Goal: Check status: Check status

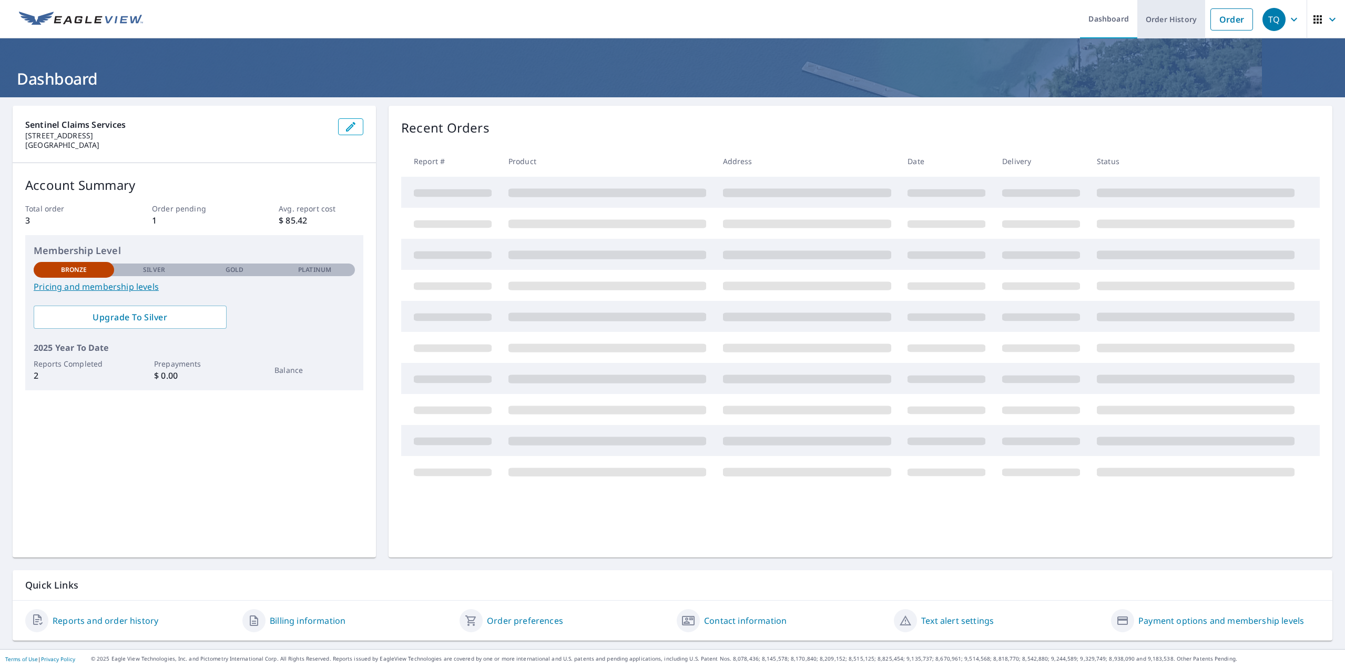
click at [1190, 21] on link "Order History" at bounding box center [1171, 19] width 68 height 38
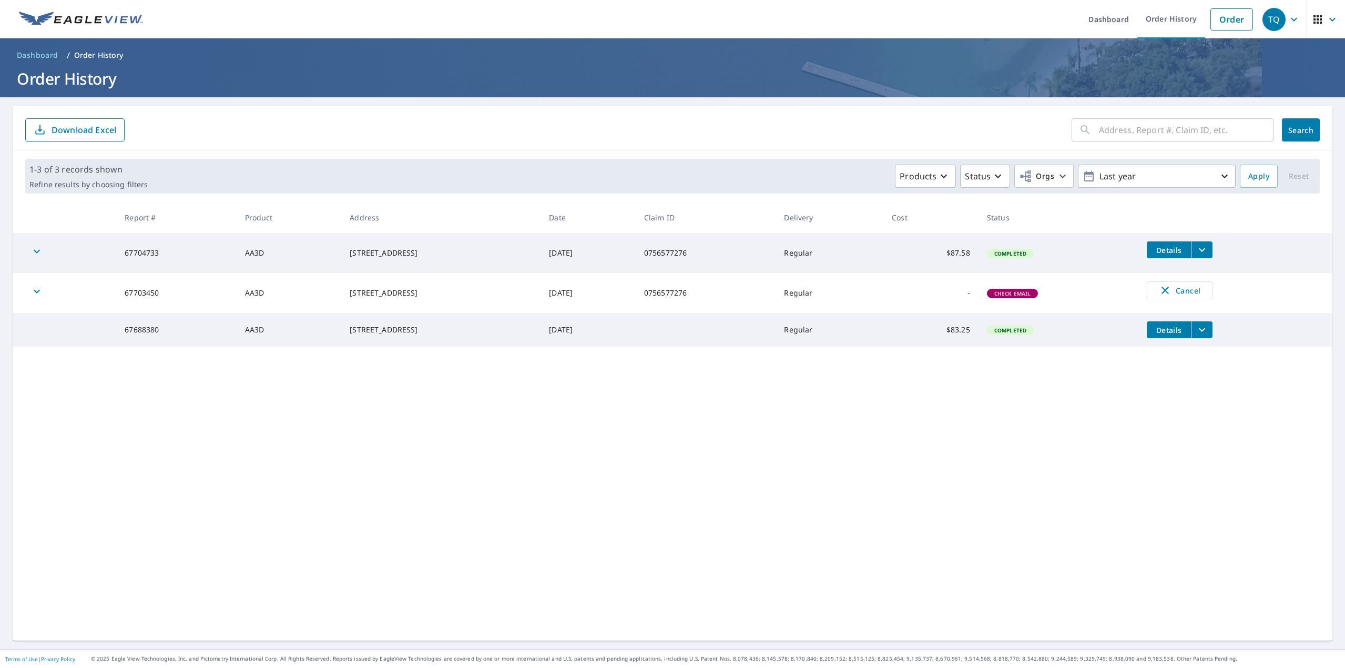
click at [1326, 16] on icon "button" at bounding box center [1332, 19] width 13 height 13
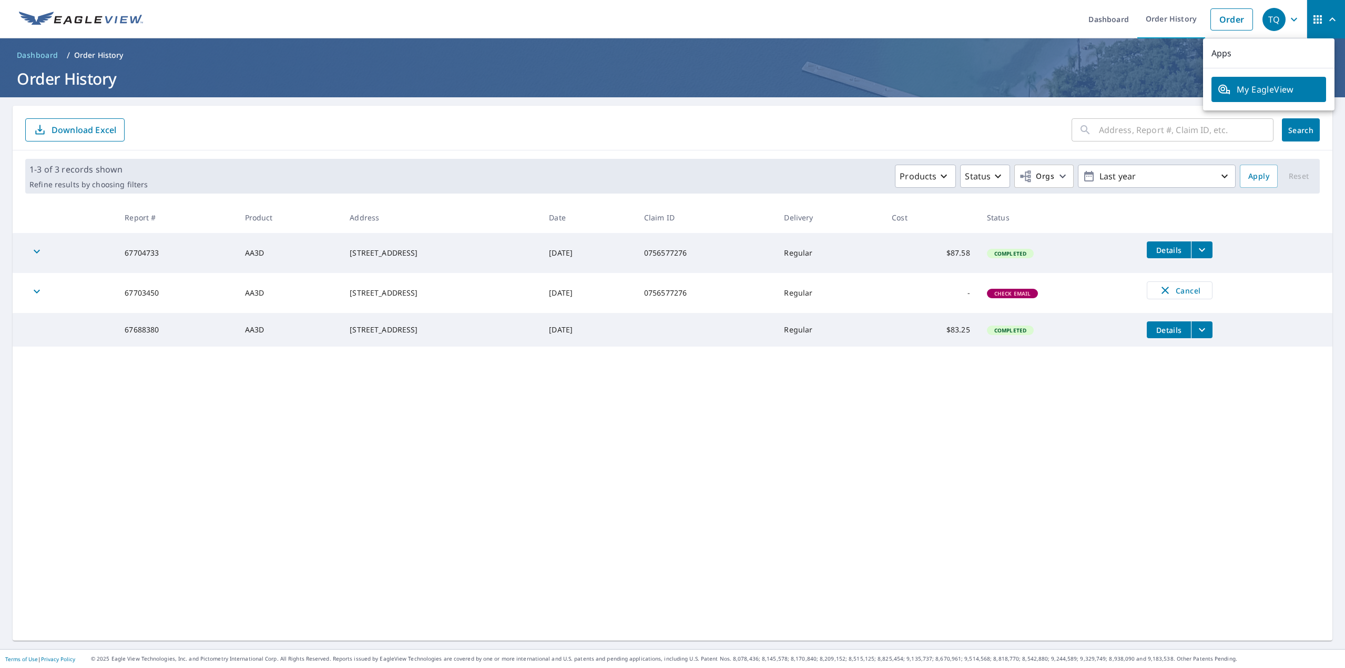
click at [1172, 70] on h1 "Order History" at bounding box center [672, 79] width 1319 height 22
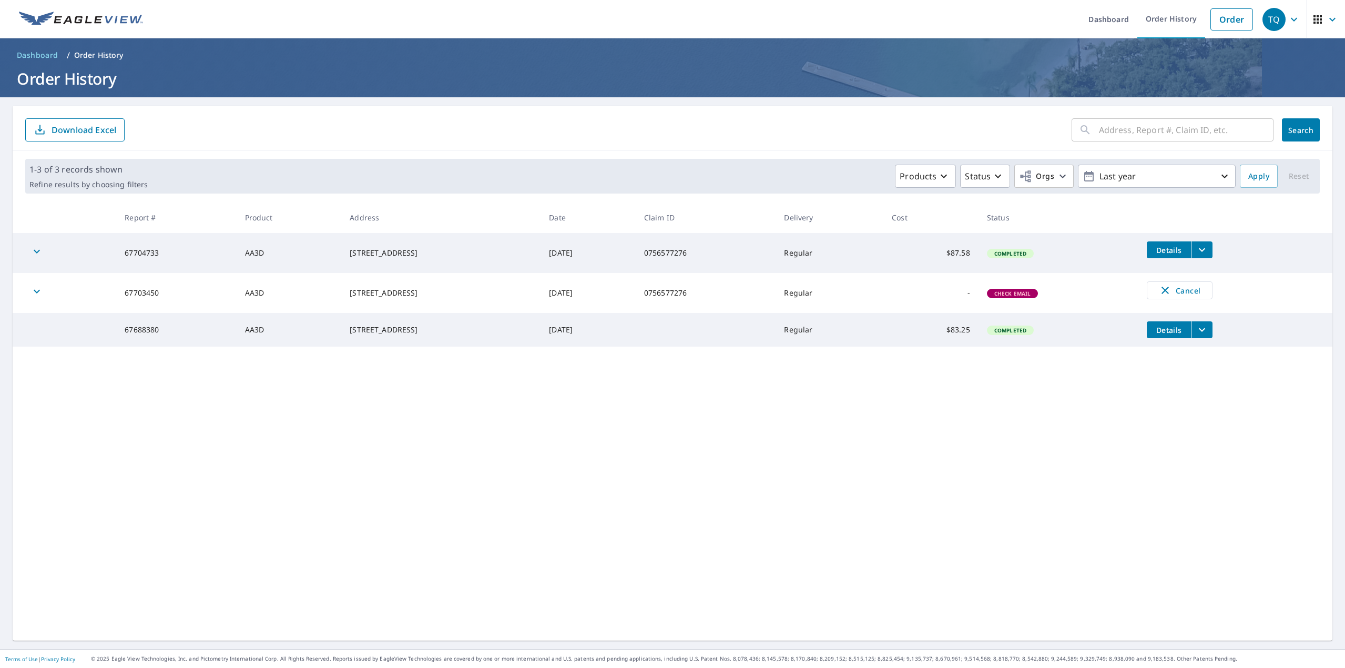
click at [1208, 246] on icon "filesDropdownBtn-67704733" at bounding box center [1201, 249] width 13 height 13
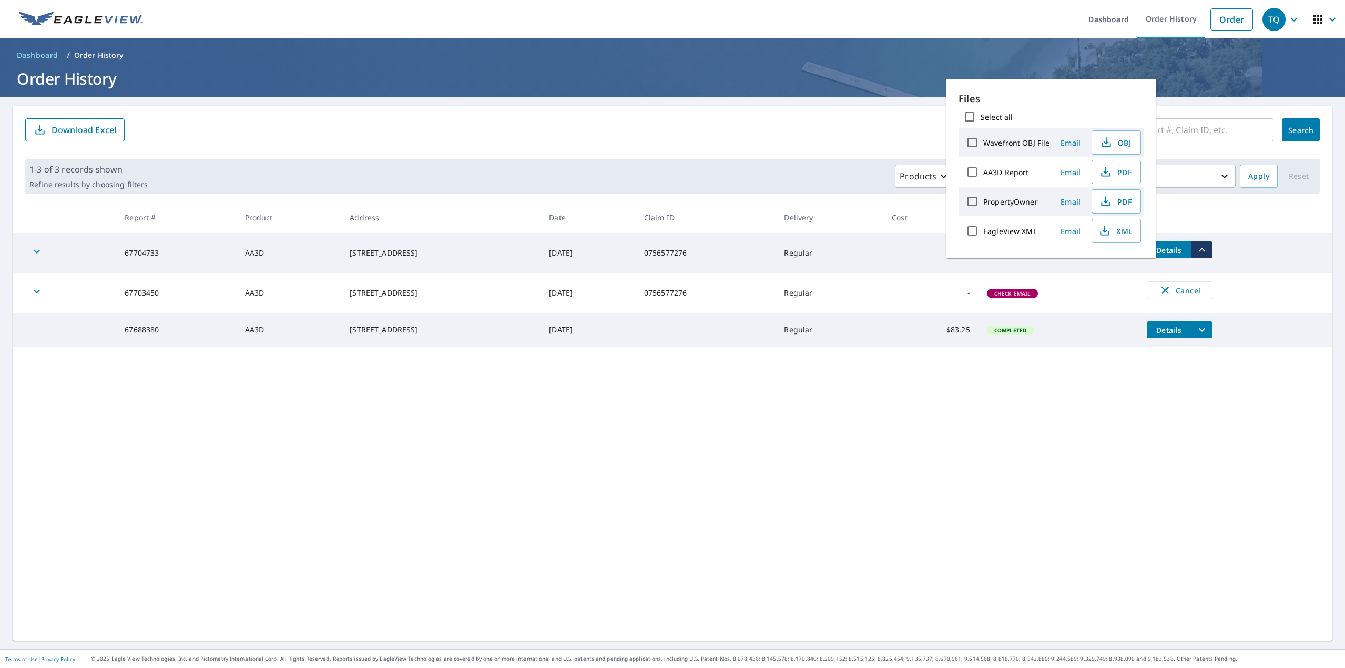
click at [1208, 246] on icon "filesDropdownBtn-67704733" at bounding box center [1201, 249] width 13 height 13
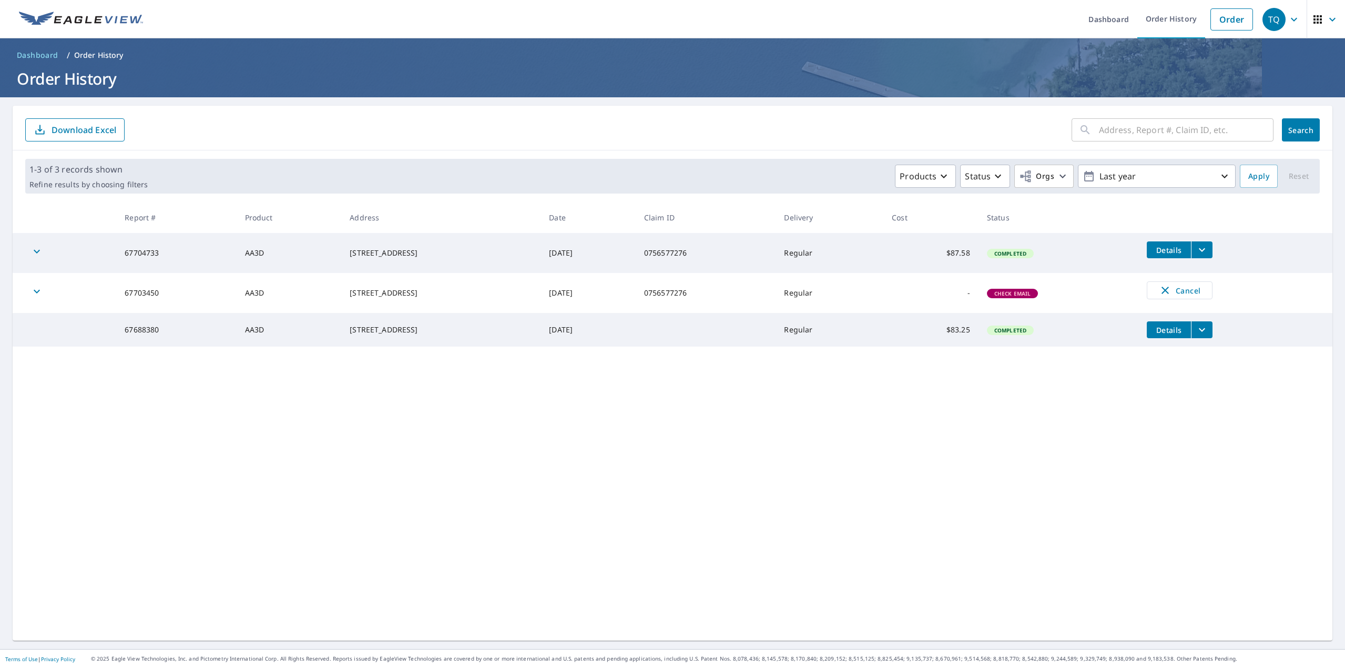
click at [1208, 246] on icon "filesDropdownBtn-67704733" at bounding box center [1201, 249] width 13 height 13
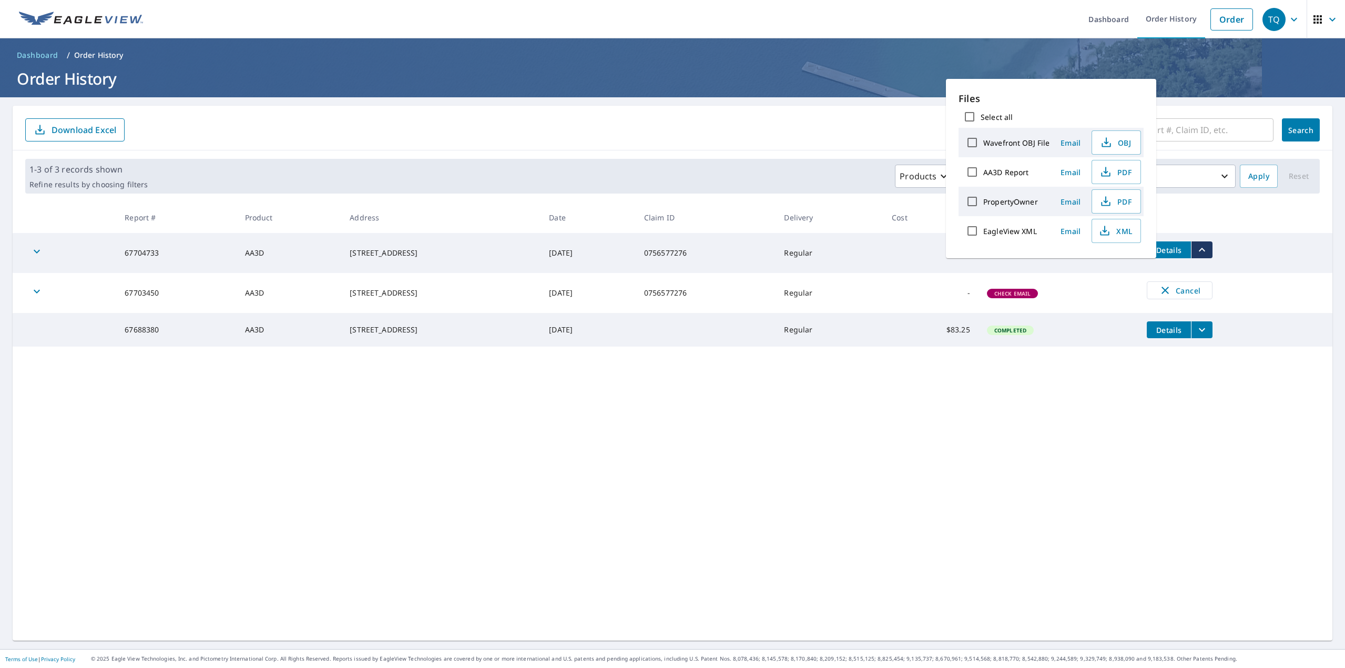
click at [1208, 246] on icon "filesDropdownBtn-67704733" at bounding box center [1201, 249] width 13 height 13
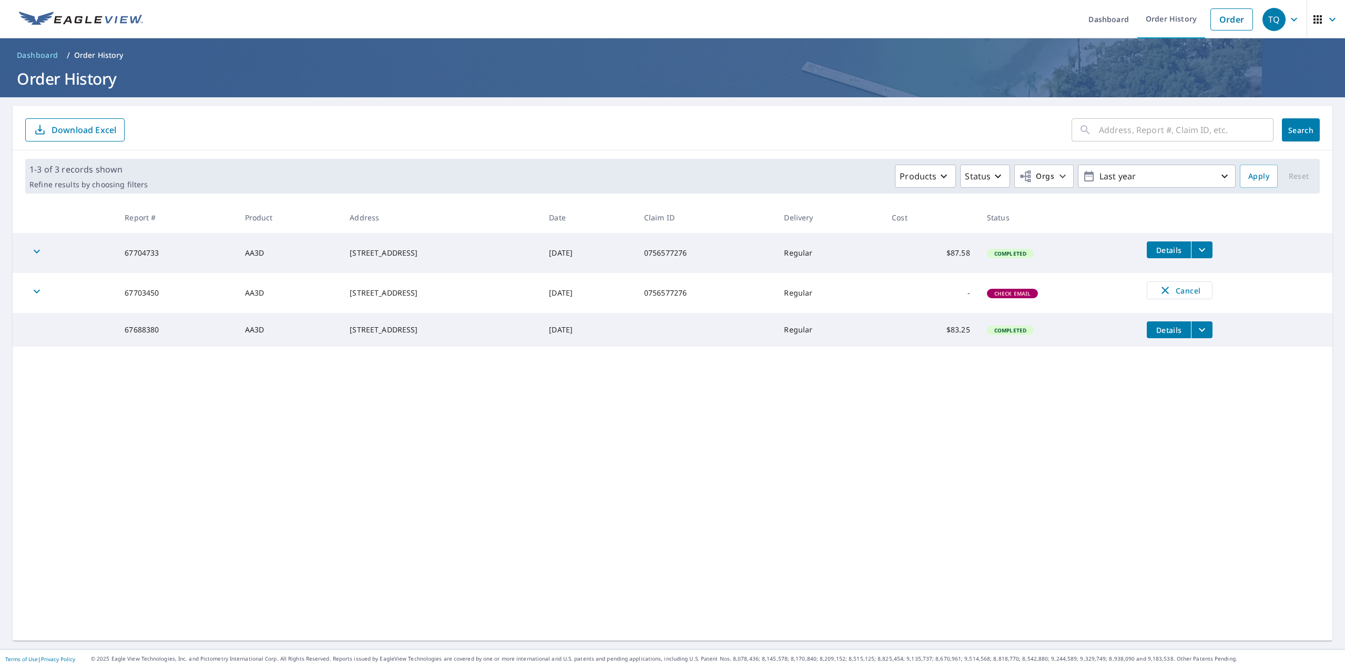
click at [35, 57] on span "Dashboard" at bounding box center [38, 55] width 42 height 11
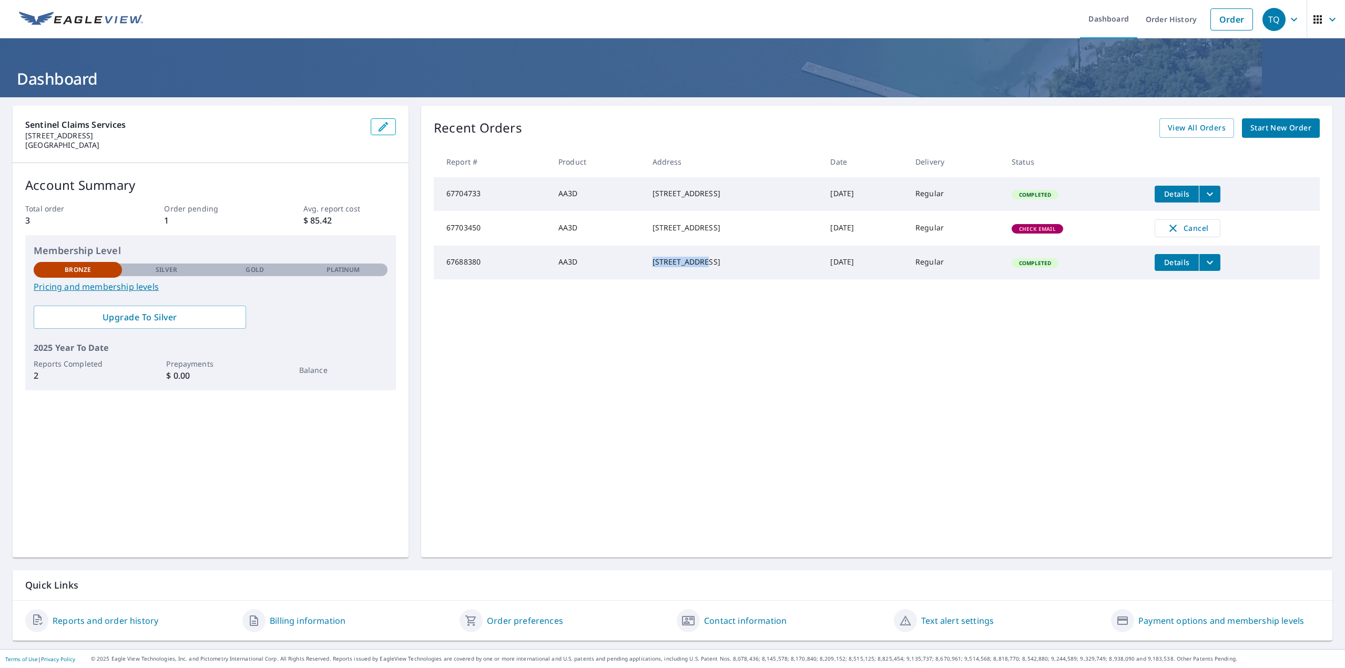
drag, startPoint x: 621, startPoint y: 263, endPoint x: 704, endPoint y: 268, distance: 83.2
click at [704, 268] on td "[STREET_ADDRESS]" at bounding box center [733, 262] width 178 height 34
drag, startPoint x: 626, startPoint y: 221, endPoint x: 669, endPoint y: 232, distance: 45.1
click at [669, 232] on td "[STREET_ADDRESS]" at bounding box center [733, 228] width 178 height 35
drag, startPoint x: 724, startPoint y: 201, endPoint x: 730, endPoint y: 188, distance: 14.2
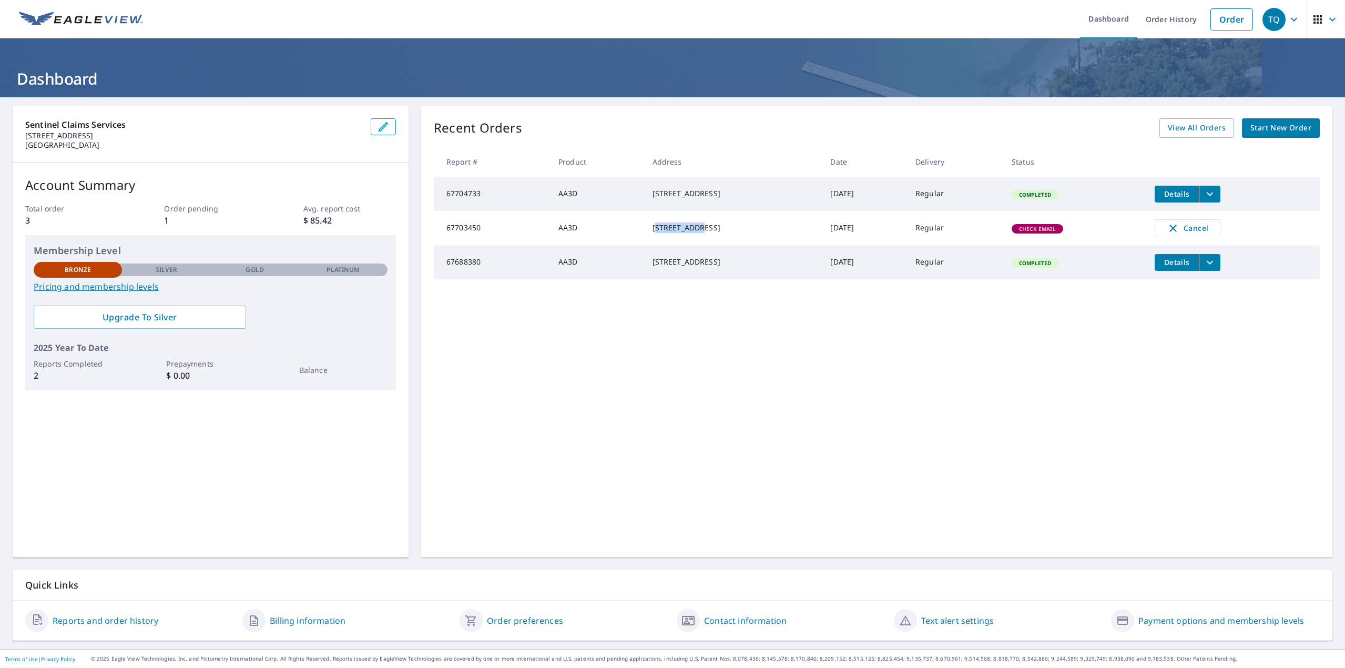
click at [729, 190] on div "[STREET_ADDRESS]" at bounding box center [732, 193] width 161 height 11
click at [722, 267] on div "[STREET_ADDRESS]" at bounding box center [732, 262] width 161 height 11
drag, startPoint x: 624, startPoint y: 272, endPoint x: 701, endPoint y: 261, distance: 77.5
click at [701, 261] on div "[STREET_ADDRESS]" at bounding box center [732, 262] width 161 height 11
drag, startPoint x: 699, startPoint y: 272, endPoint x: 616, endPoint y: 239, distance: 89.6
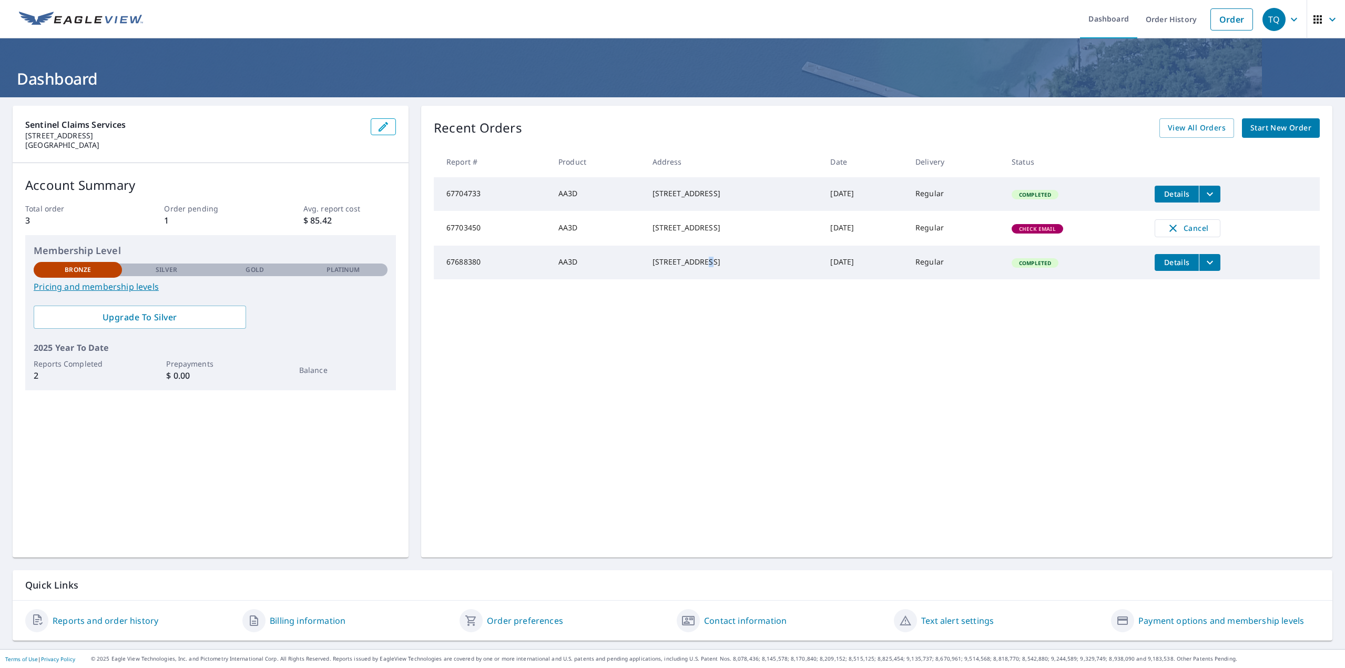
click at [614, 243] on tbody "67704733 AA3D [STREET_ADDRESS] [DATE] Regular Completed Details 67703450 AA3D […" at bounding box center [877, 228] width 886 height 102
click at [652, 233] on div "[STREET_ADDRESS]" at bounding box center [732, 227] width 161 height 11
drag, startPoint x: 623, startPoint y: 228, endPoint x: 695, endPoint y: 237, distance: 72.6
click at [695, 233] on div "[STREET_ADDRESS]" at bounding box center [732, 227] width 161 height 11
click at [698, 245] on td "[STREET_ADDRESS]" at bounding box center [733, 228] width 178 height 35
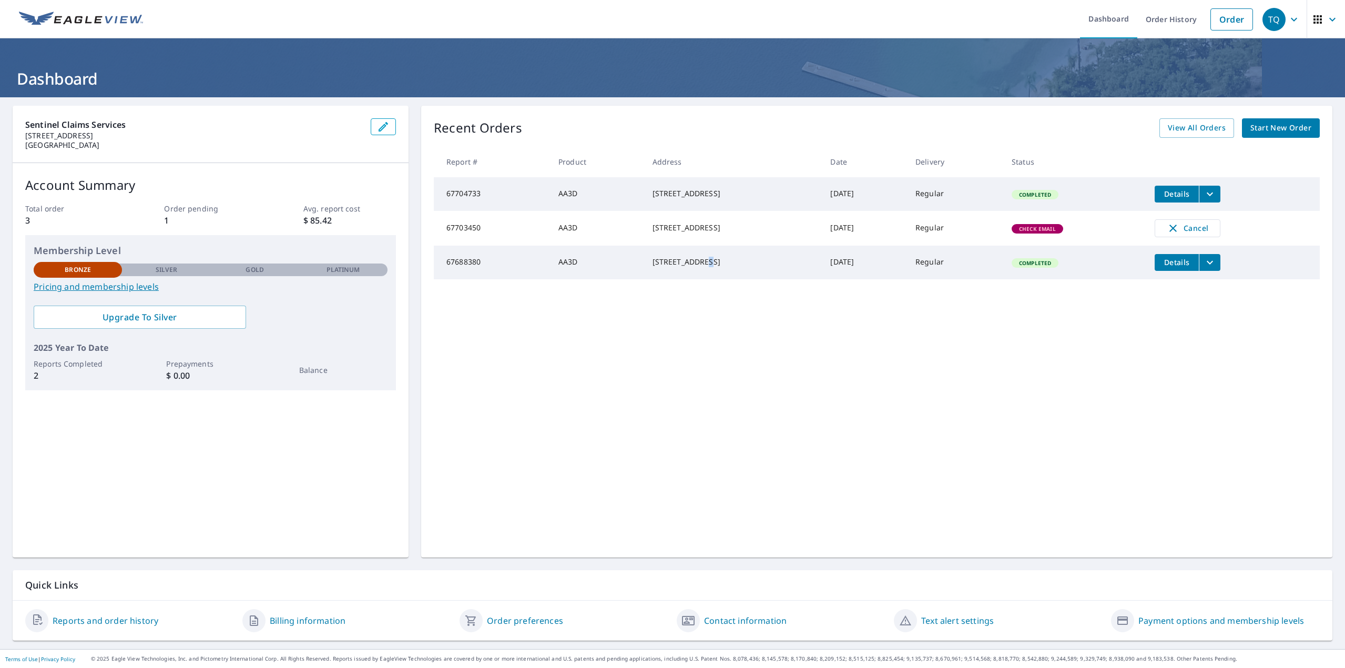
drag, startPoint x: 626, startPoint y: 189, endPoint x: 686, endPoint y: 199, distance: 61.2
click at [686, 199] on div "[STREET_ADDRESS]" at bounding box center [732, 193] width 161 height 11
click at [697, 229] on div "[STREET_ADDRESS]" at bounding box center [732, 227] width 161 height 11
drag, startPoint x: 691, startPoint y: 236, endPoint x: 621, endPoint y: 227, distance: 71.1
click at [644, 227] on td "[STREET_ADDRESS]" at bounding box center [733, 228] width 178 height 35
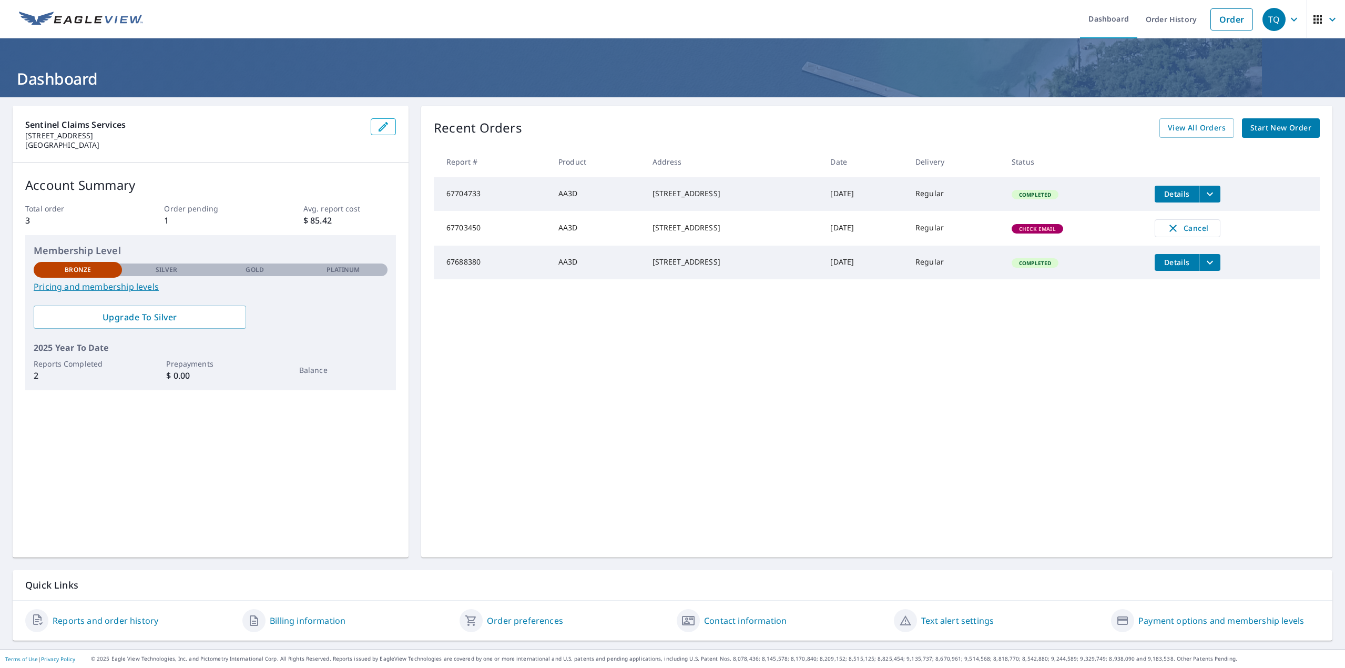
click at [652, 230] on div "[STREET_ADDRESS]" at bounding box center [732, 227] width 161 height 11
drag, startPoint x: 623, startPoint y: 191, endPoint x: 691, endPoint y: 210, distance: 70.5
click at [691, 210] on td "[STREET_ADDRESS]" at bounding box center [733, 194] width 178 height 34
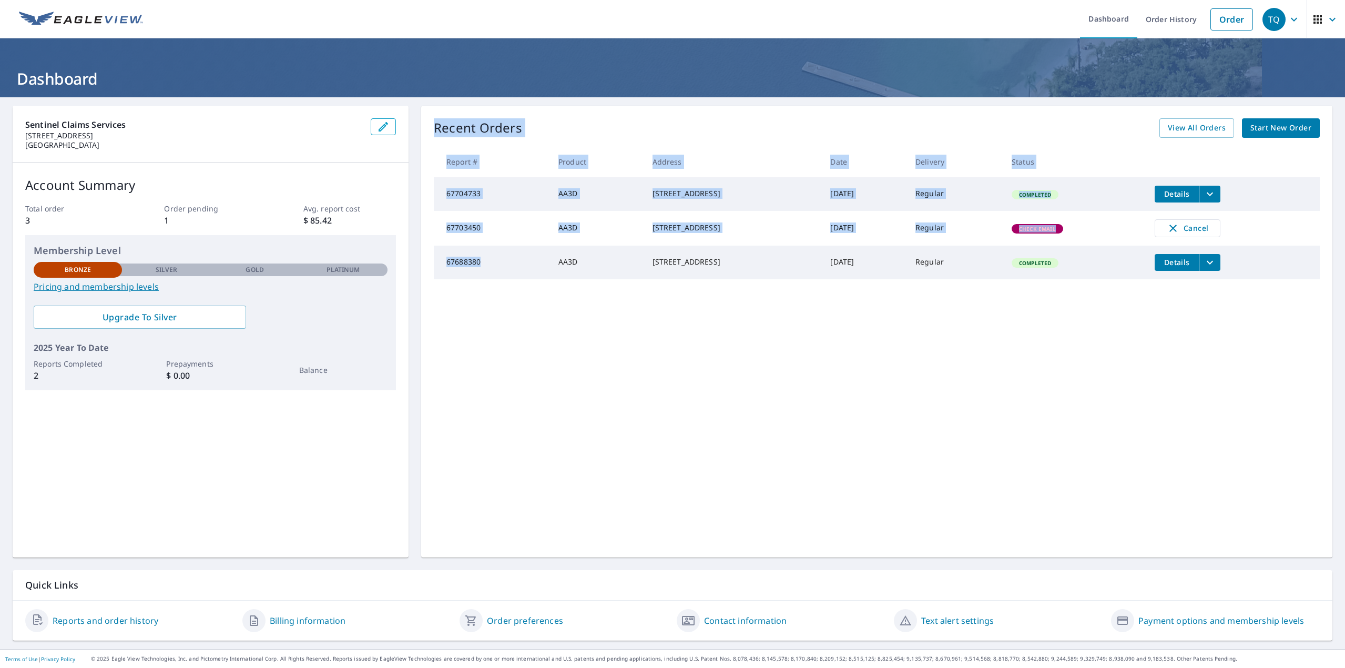
drag, startPoint x: 474, startPoint y: 274, endPoint x: 423, endPoint y: 270, distance: 51.2
click at [423, 270] on div "Recent Orders View All Orders Start New Order Report # Product Address Date Del…" at bounding box center [876, 332] width 911 height 452
click at [469, 269] on td "67688380" at bounding box center [492, 262] width 116 height 34
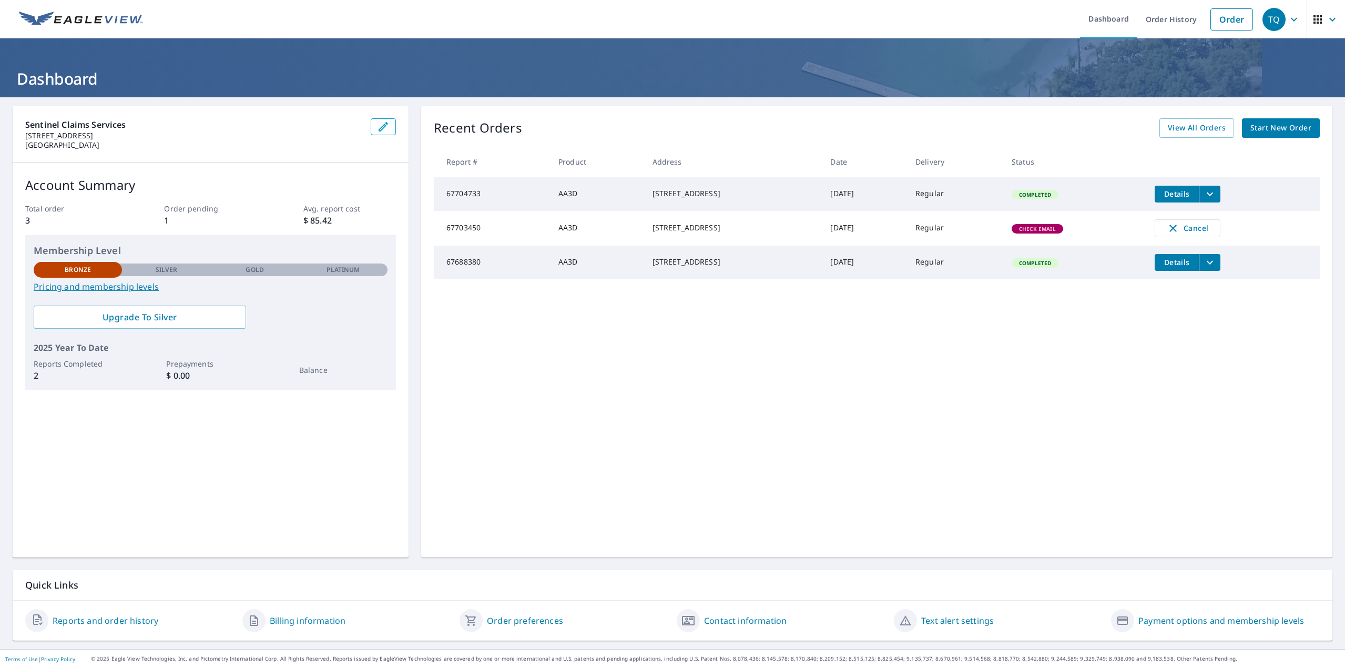
click at [464, 230] on td "67703450" at bounding box center [492, 228] width 116 height 35
click at [464, 196] on td "67704733" at bounding box center [492, 194] width 116 height 34
click at [464, 193] on td "67704733" at bounding box center [492, 194] width 116 height 34
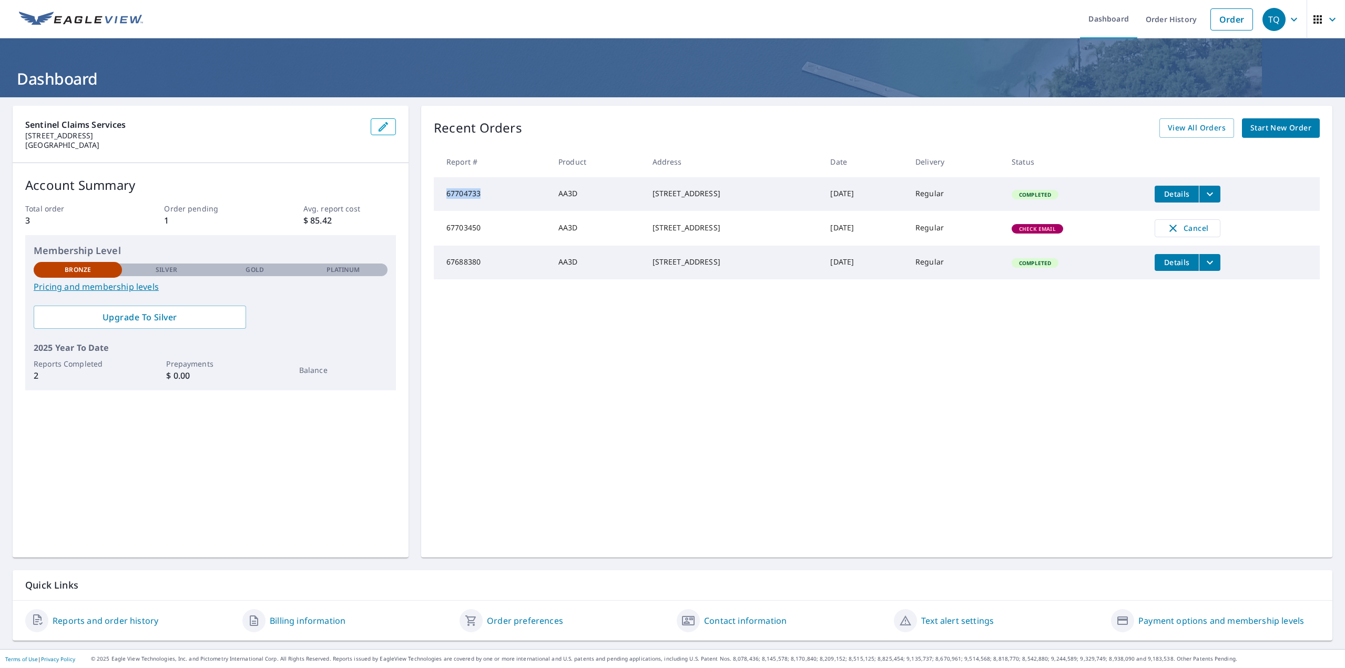
click at [464, 193] on td "67704733" at bounding box center [492, 194] width 116 height 34
click at [501, 230] on td "67703450" at bounding box center [492, 228] width 116 height 35
click at [319, 219] on p "$ 85.42" at bounding box center [349, 220] width 93 height 13
click at [317, 219] on p "$ 85.42" at bounding box center [349, 220] width 93 height 13
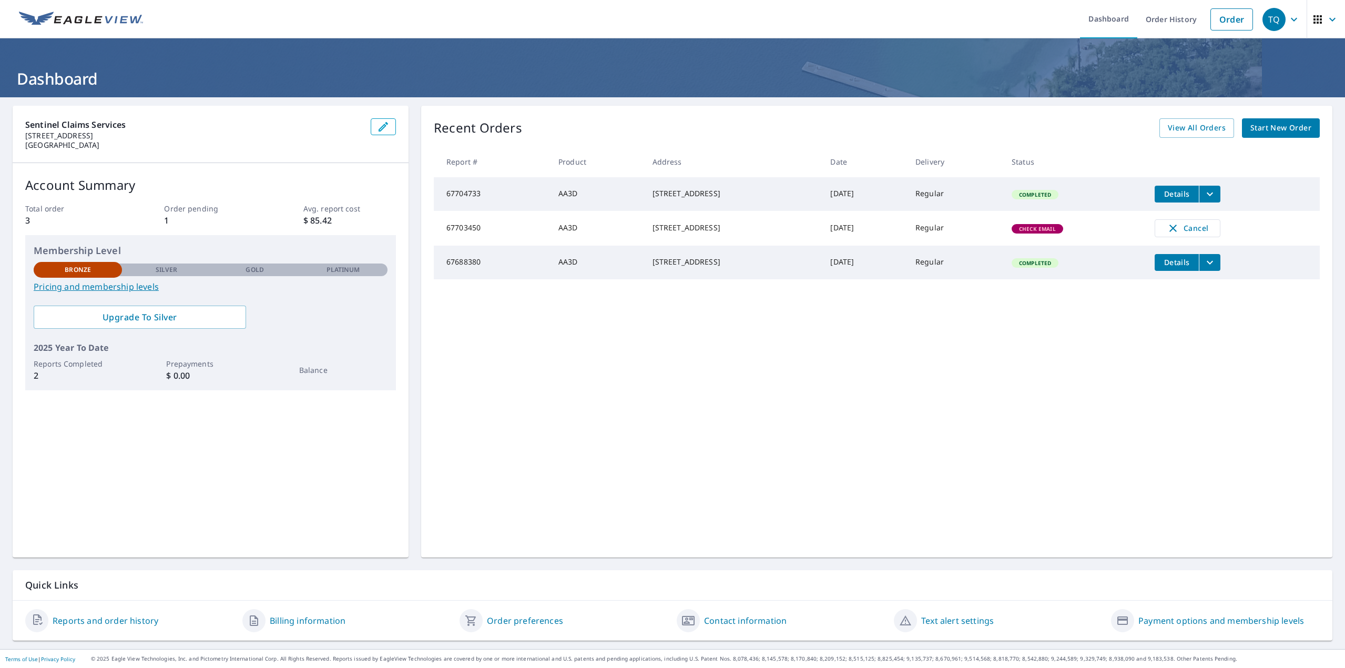
click at [717, 233] on div "[STREET_ADDRESS]" at bounding box center [732, 227] width 161 height 11
click at [1175, 18] on link "Order History" at bounding box center [1171, 19] width 68 height 38
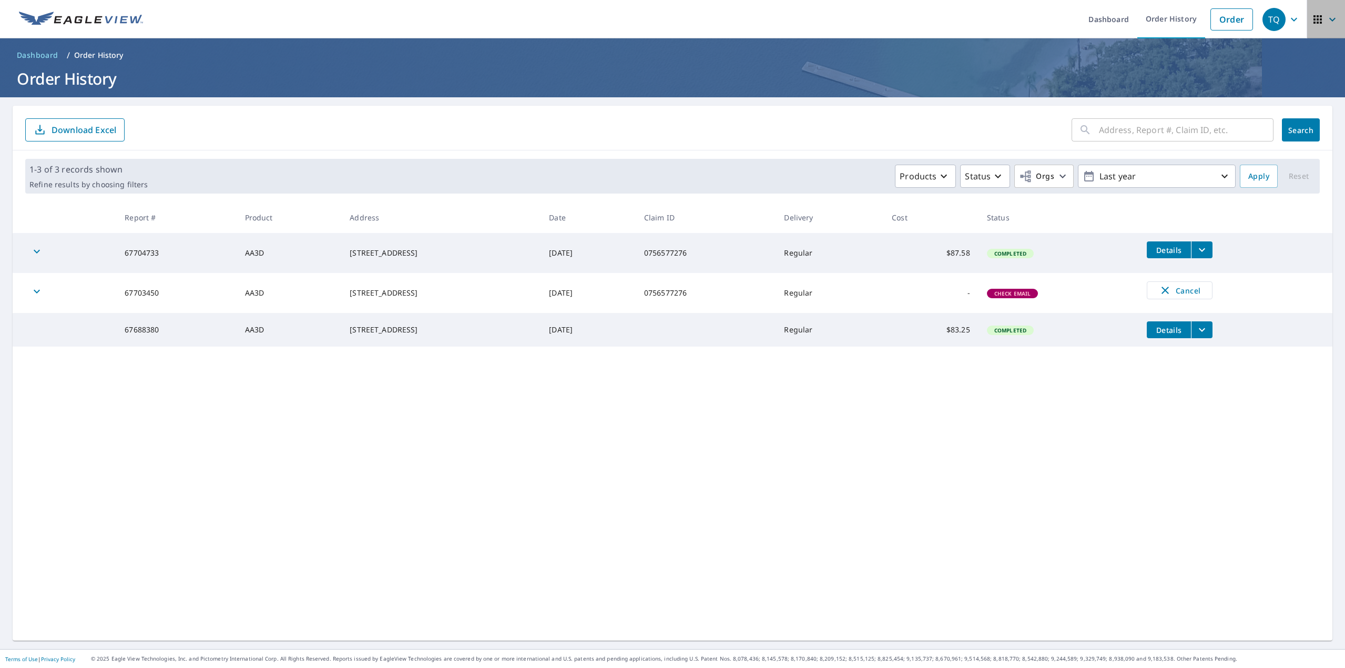
click at [1326, 20] on icon "button" at bounding box center [1332, 19] width 13 height 13
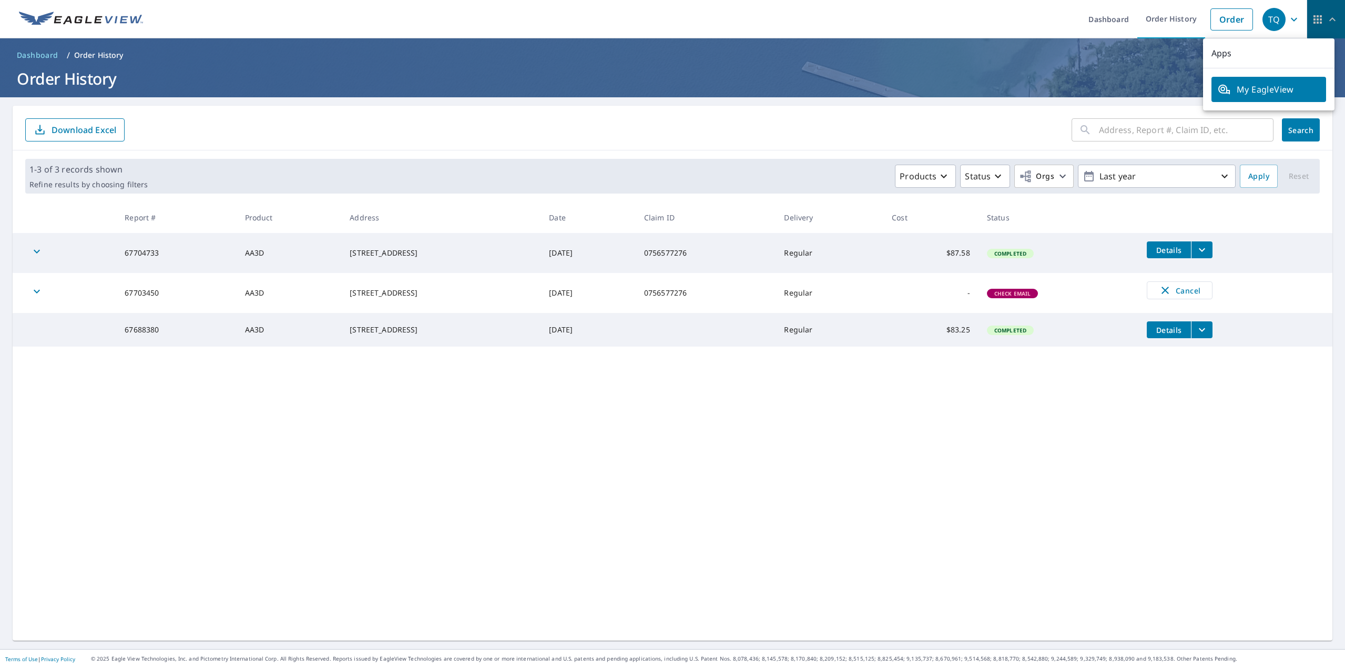
click at [1329, 20] on icon "button" at bounding box center [1332, 19] width 6 height 4
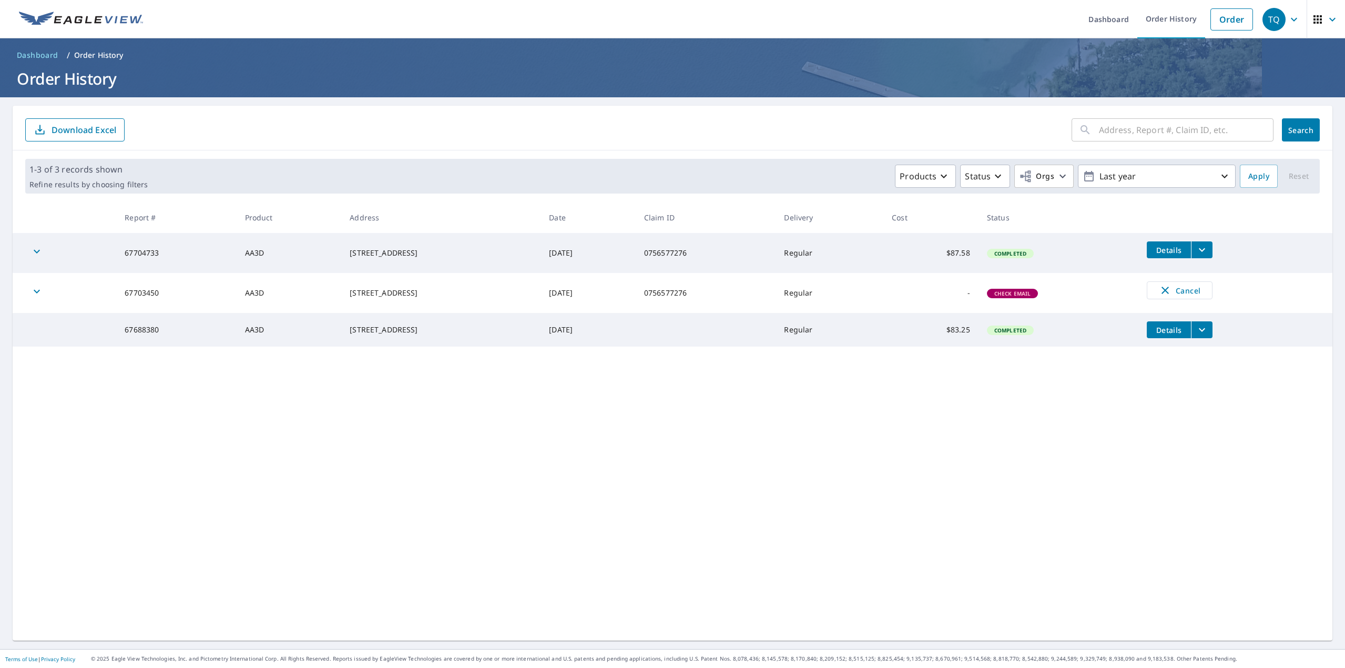
click at [1287, 21] on icon "button" at bounding box center [1293, 19] width 13 height 13
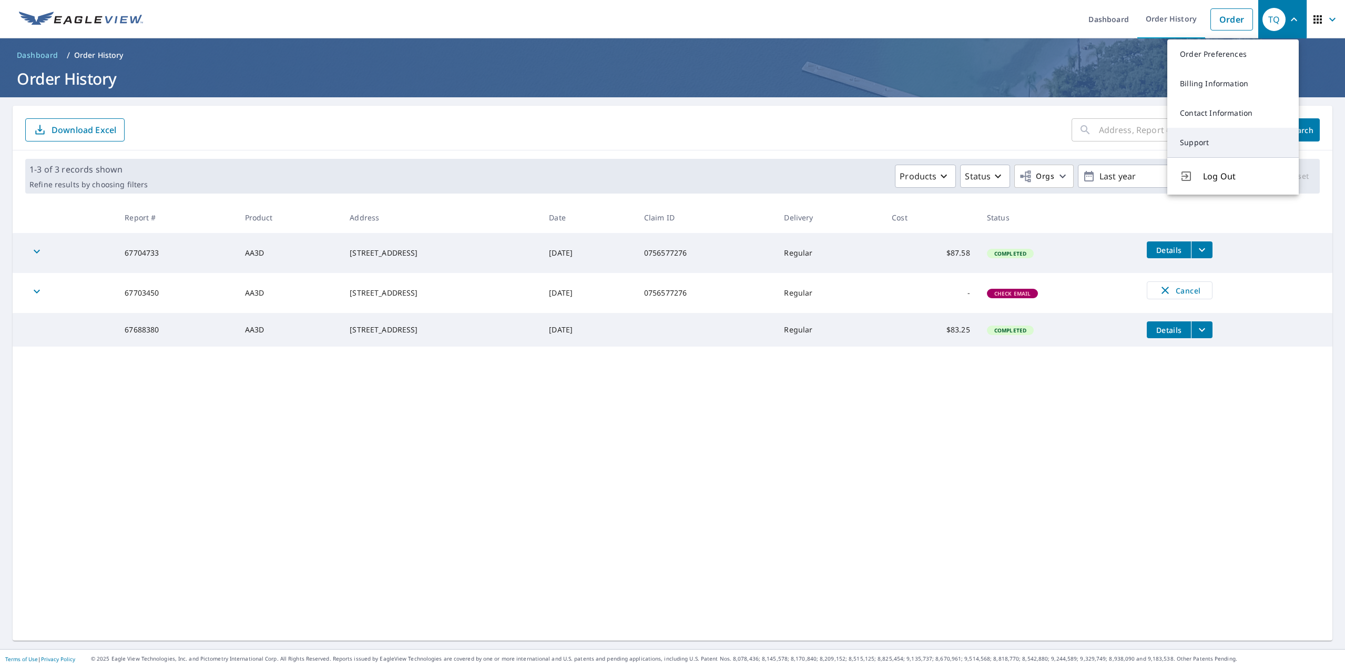
click at [1222, 137] on link "Support" at bounding box center [1232, 142] width 131 height 29
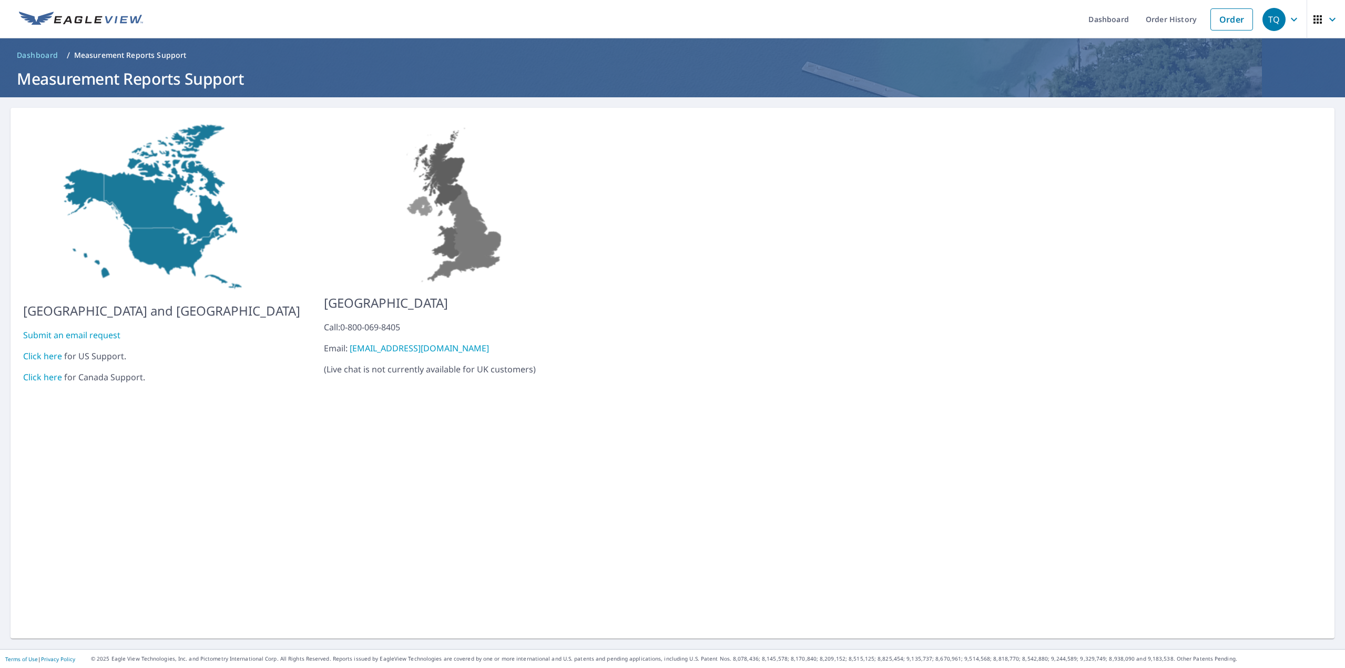
click at [45, 350] on link "Click here" at bounding box center [42, 356] width 39 height 12
click at [1168, 25] on link "Order History" at bounding box center [1171, 19] width 68 height 38
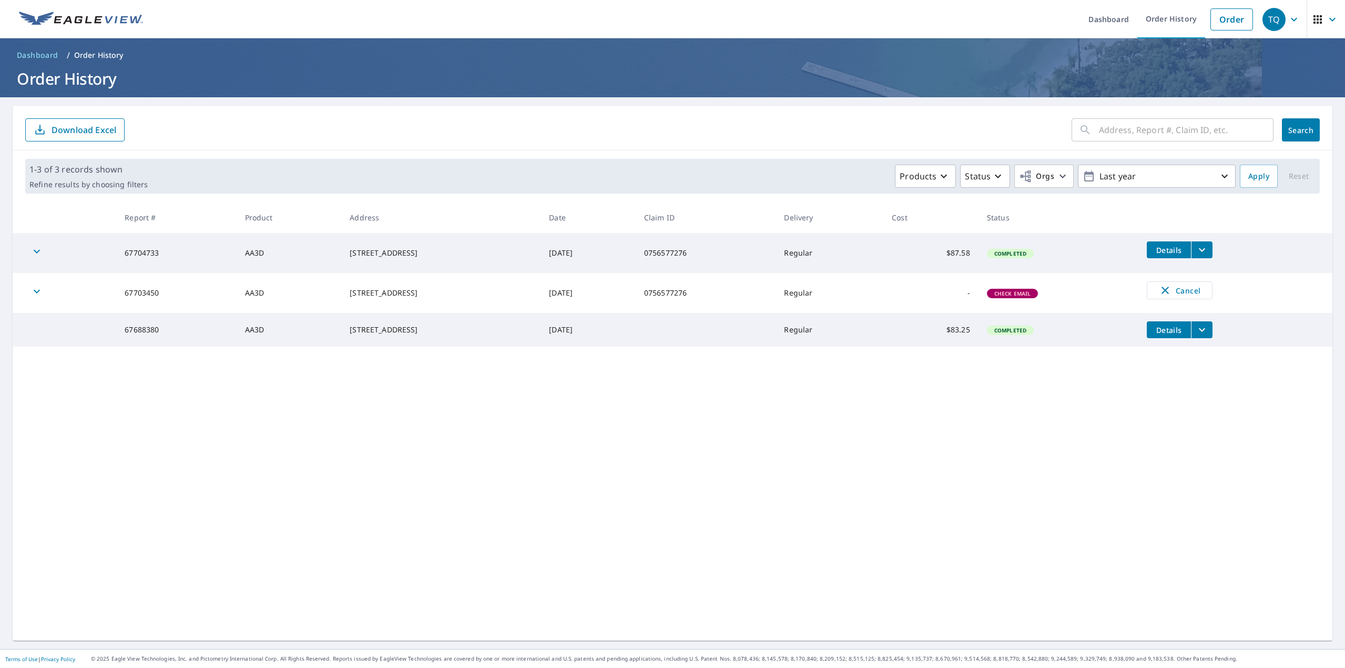
click at [118, 254] on td "67704733" at bounding box center [176, 253] width 120 height 40
copy td "67704733"
click at [546, 142] on div "​ Search Download Excel" at bounding box center [672, 128] width 1319 height 45
